Goal: Information Seeking & Learning: Learn about a topic

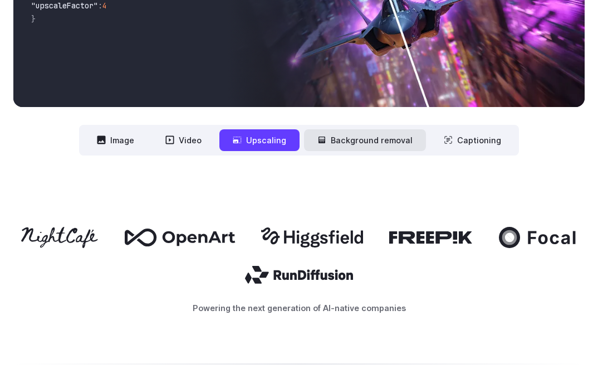
click at [356, 138] on button "Background removal" at bounding box center [365, 140] width 122 height 22
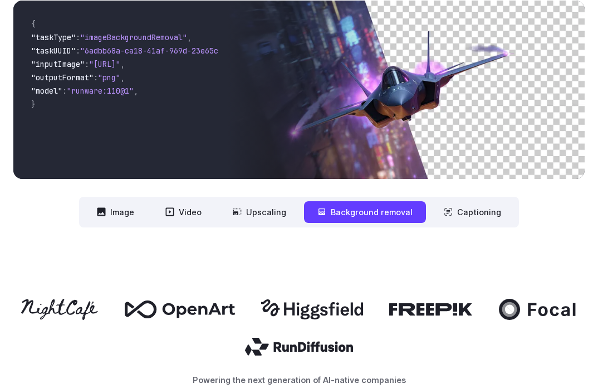
scroll to position [418, 0]
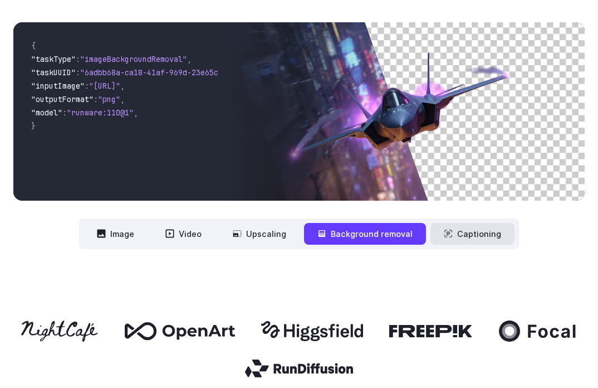
click at [454, 224] on button "Captioning" at bounding box center [472, 234] width 84 height 22
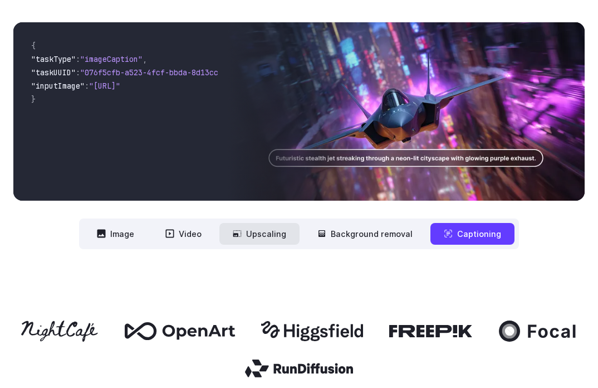
click at [242, 232] on icon at bounding box center [237, 233] width 9 height 9
click at [262, 234] on button "Upscaling" at bounding box center [259, 234] width 80 height 22
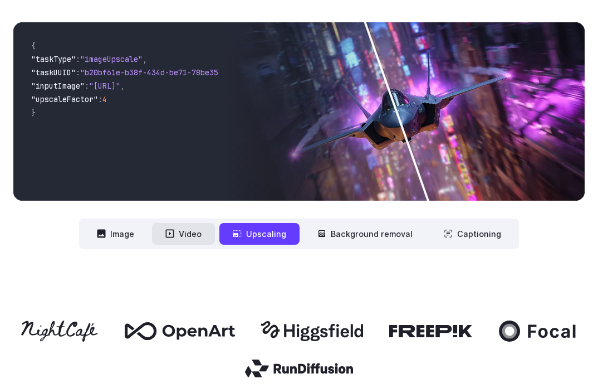
click at [182, 230] on button "Video" at bounding box center [183, 234] width 63 height 22
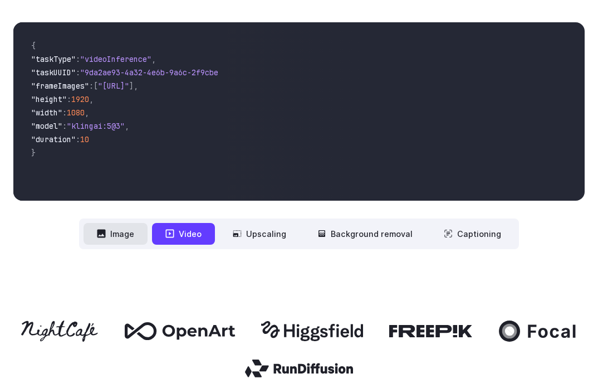
click at [120, 229] on button "Image" at bounding box center [116, 234] width 64 height 22
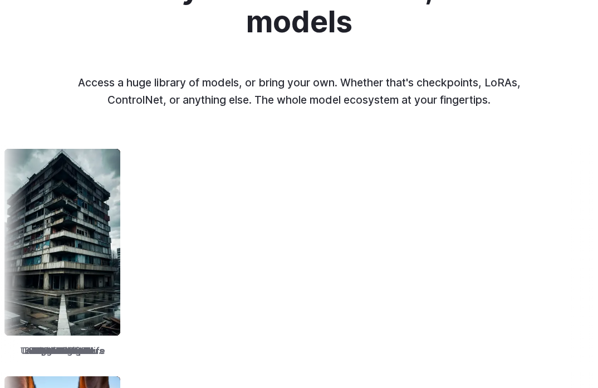
scroll to position [1502, 0]
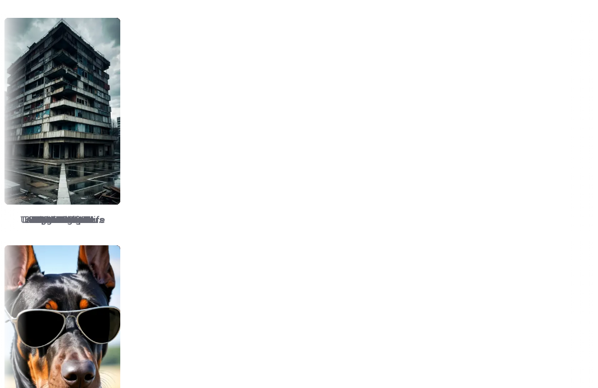
click at [243, 151] on img at bounding box center [185, 111] width 116 height 187
click at [231, 228] on div "epiCRealism" at bounding box center [181, 122] width 125 height 218
click at [209, 223] on span "epiCRealism" at bounding box center [182, 220] width 54 height 14
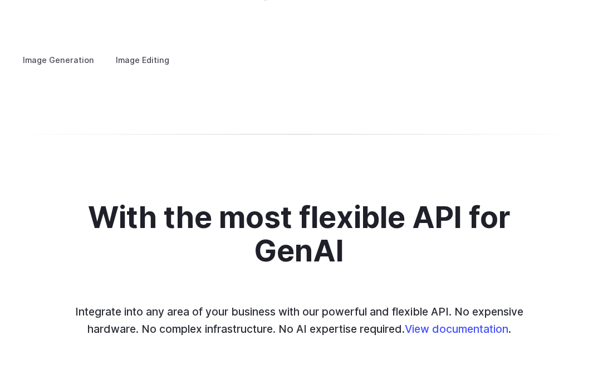
scroll to position [2245, 0]
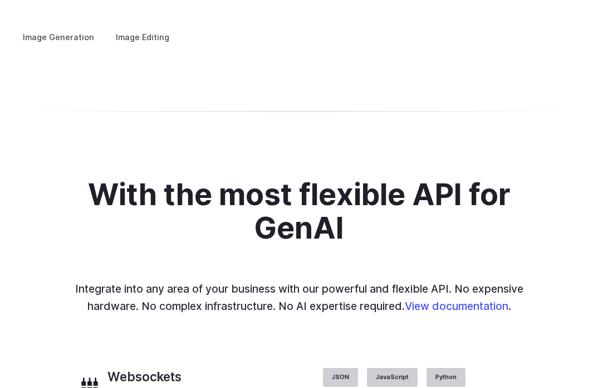
click at [0, 0] on summary "Concept design" at bounding box center [0, 0] width 0 height 0
click at [0, 0] on summary "Creative styling" at bounding box center [0, 0] width 0 height 0
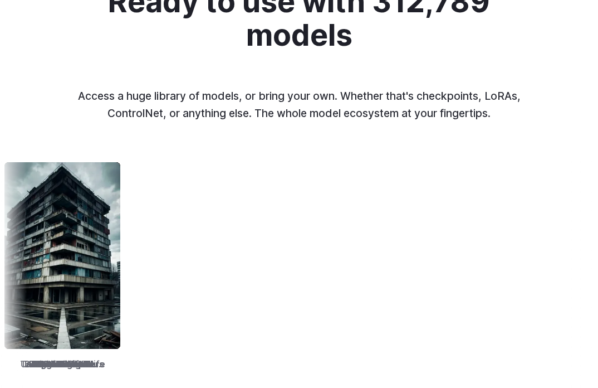
scroll to position [1322, 0]
